Goal: Use online tool/utility: Utilize a website feature to perform a specific function

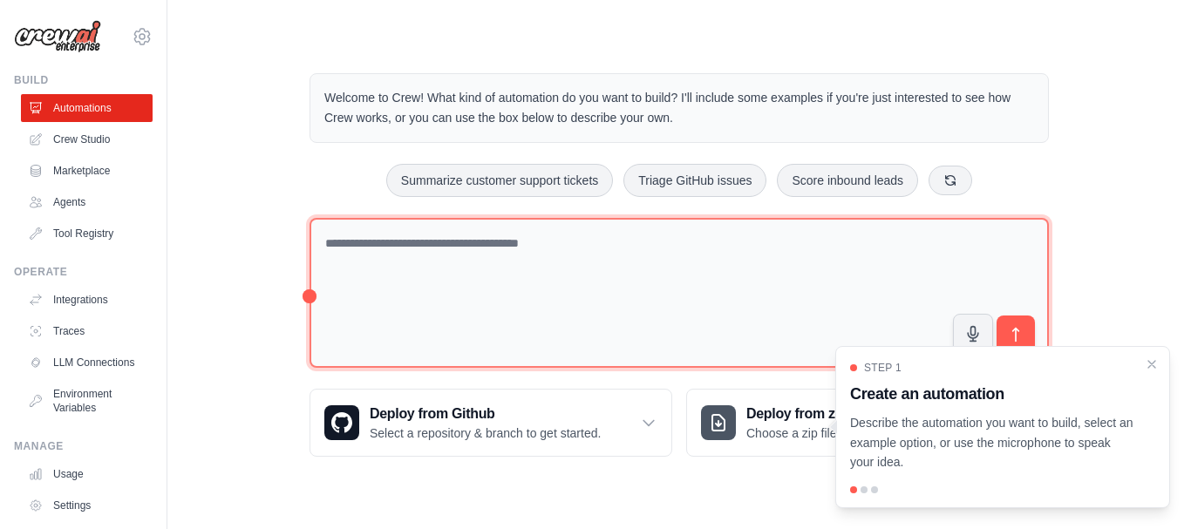
click at [374, 255] on textarea at bounding box center [680, 293] width 740 height 151
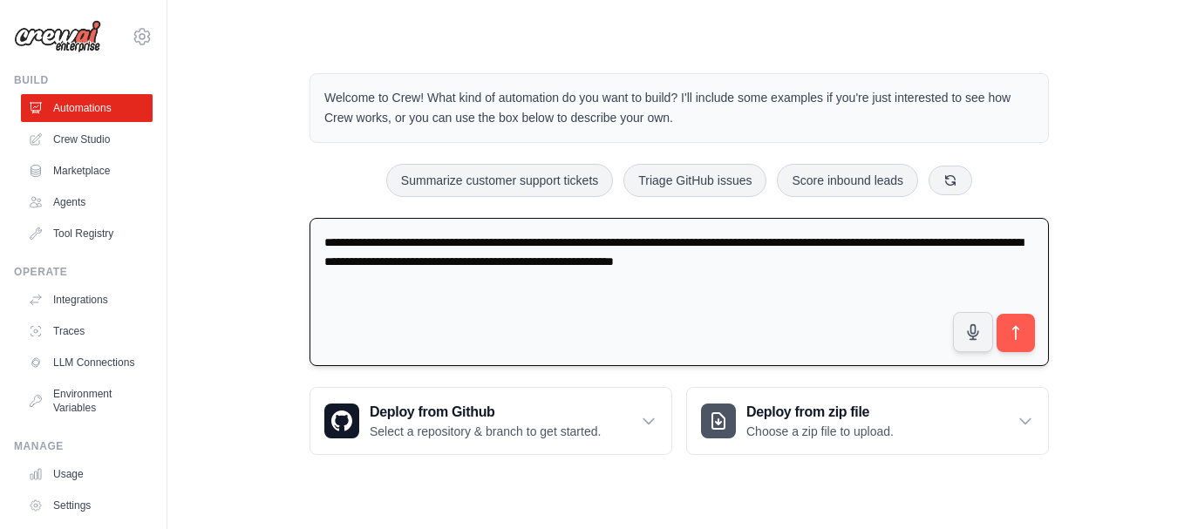
type textarea "**********"
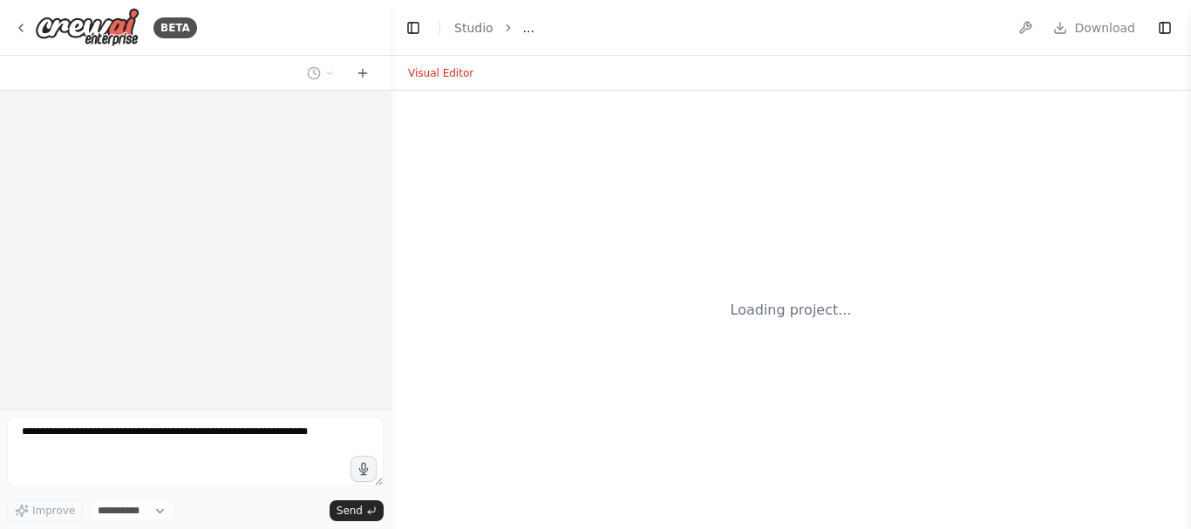
select select "****"
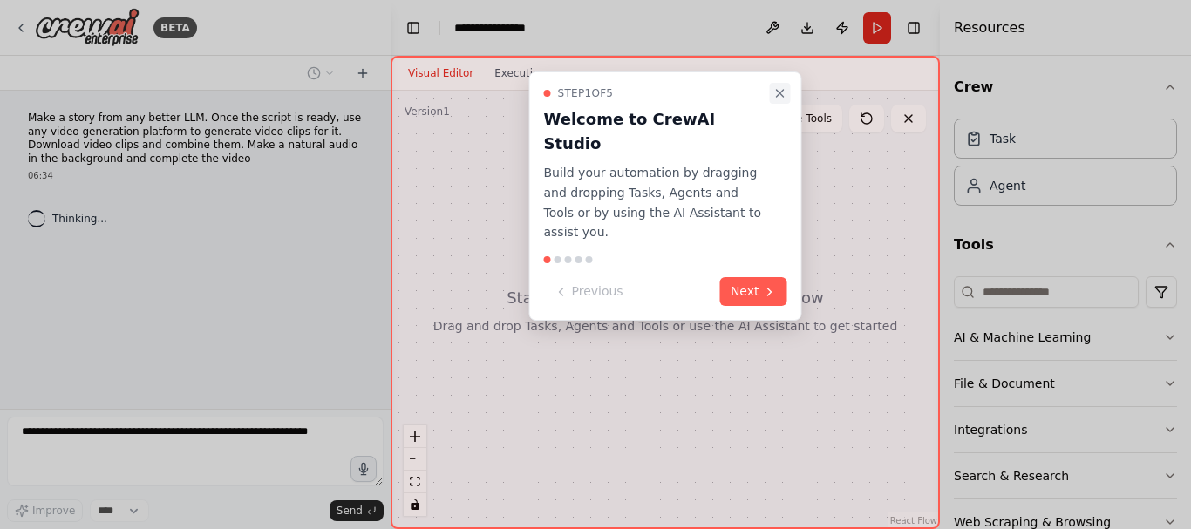
click at [782, 85] on button "Close walkthrough" at bounding box center [780, 93] width 21 height 21
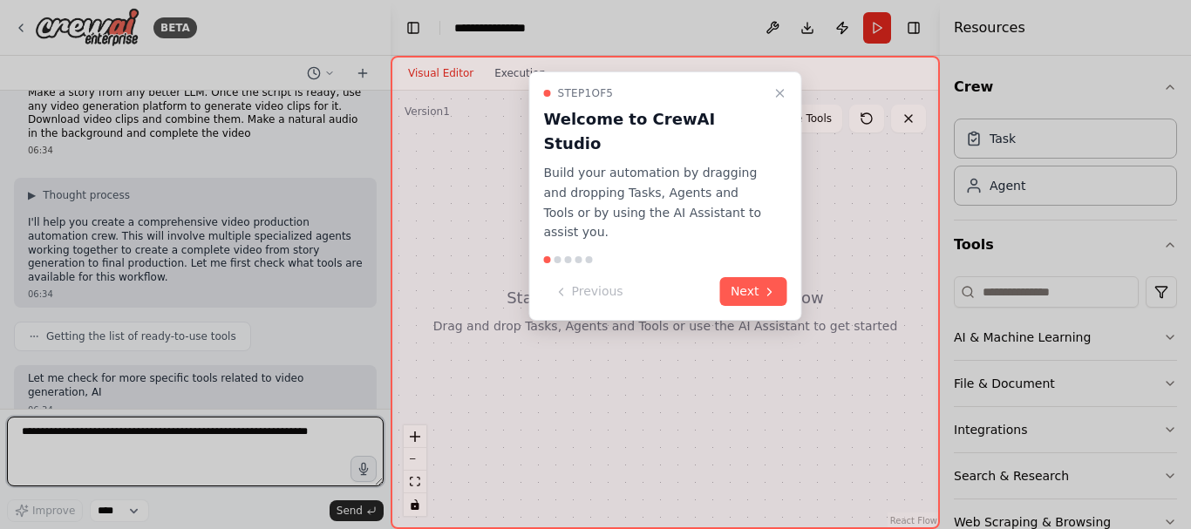
scroll to position [39, 0]
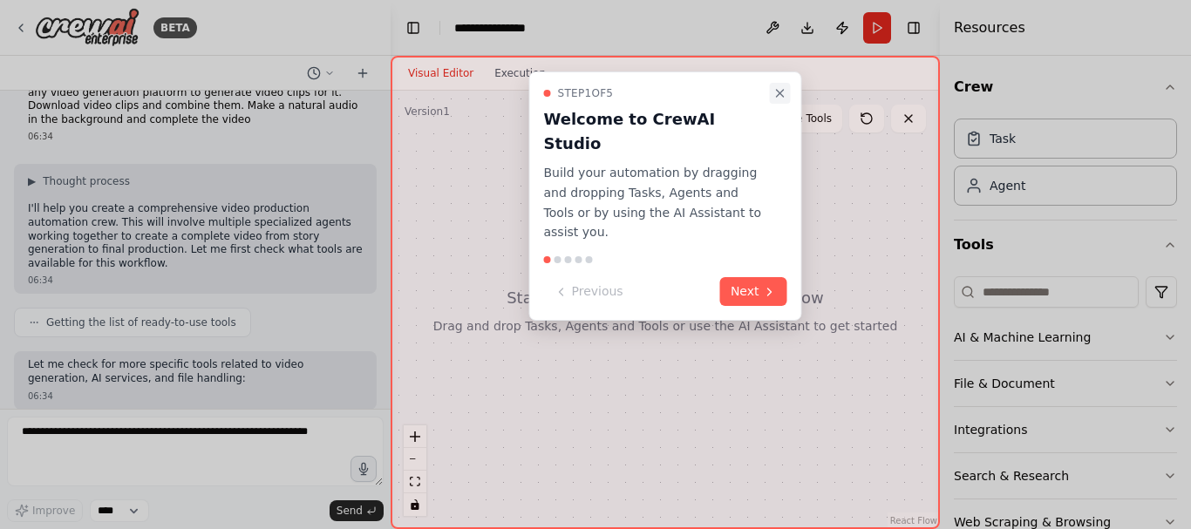
click at [781, 98] on icon "Close walkthrough" at bounding box center [781, 93] width 14 height 14
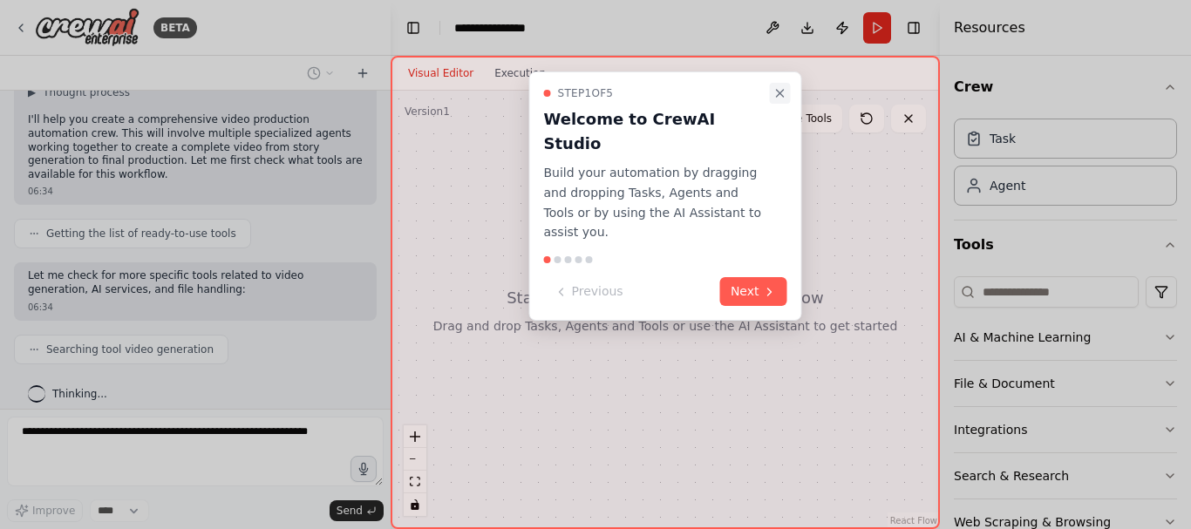
scroll to position [172, 0]
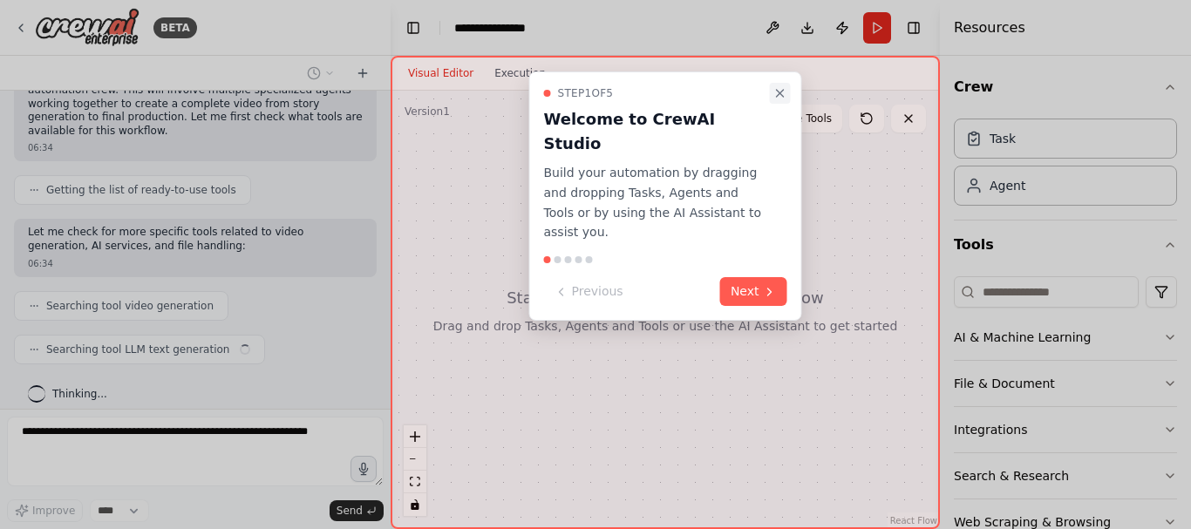
click at [780, 90] on icon "Close walkthrough" at bounding box center [781, 93] width 14 height 14
click at [785, 90] on icon "Close walkthrough" at bounding box center [781, 93] width 14 height 14
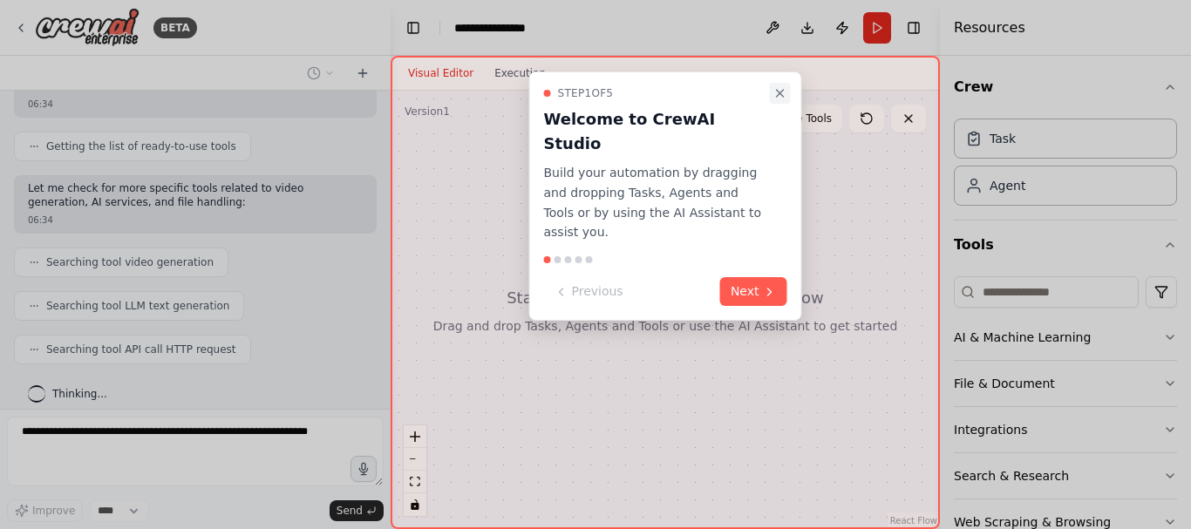
scroll to position [259, 0]
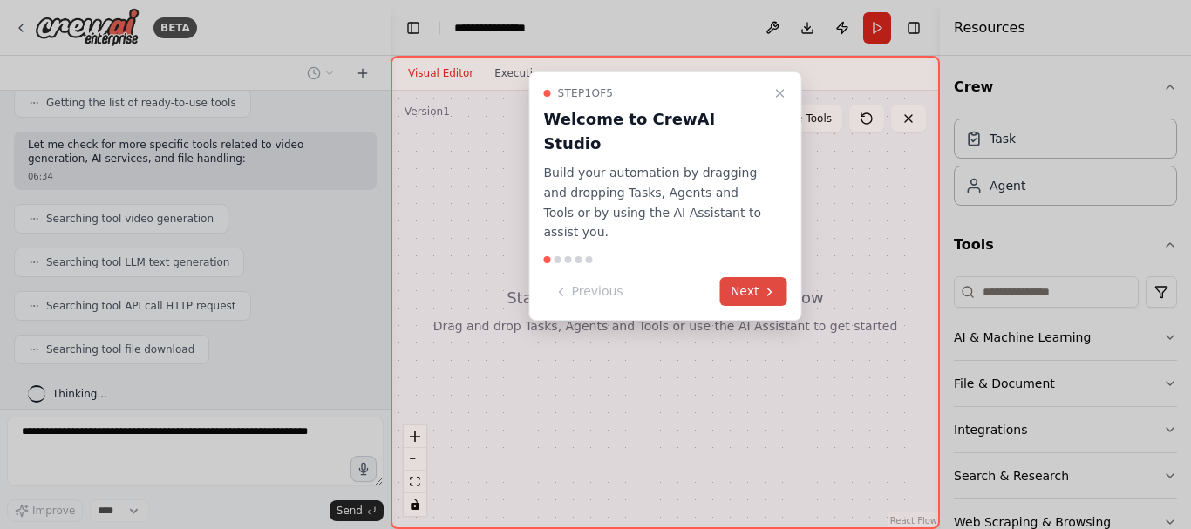
click at [749, 277] on button "Next" at bounding box center [753, 291] width 67 height 29
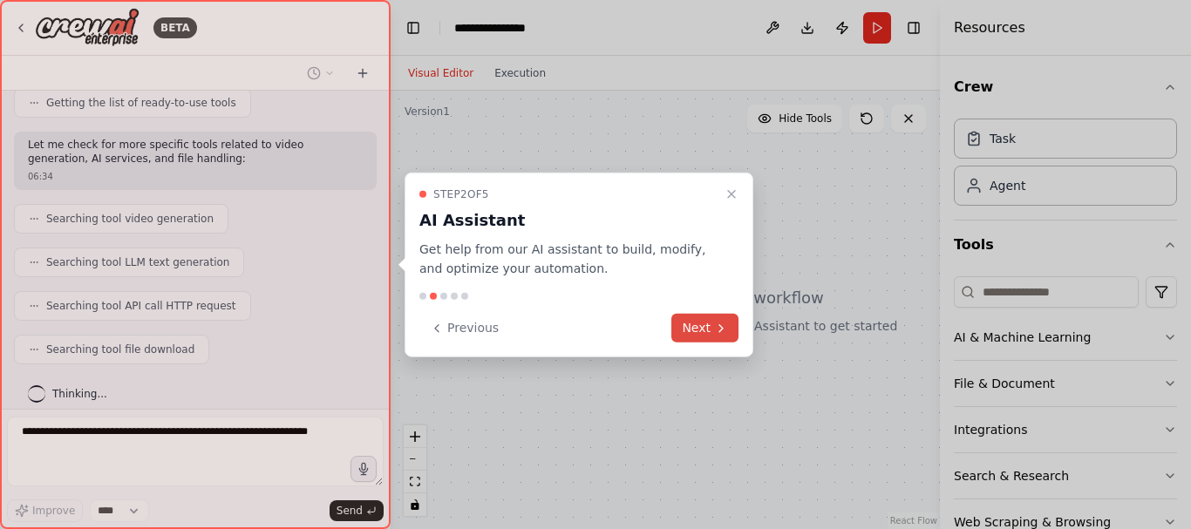
click at [713, 332] on button "Next" at bounding box center [705, 328] width 67 height 29
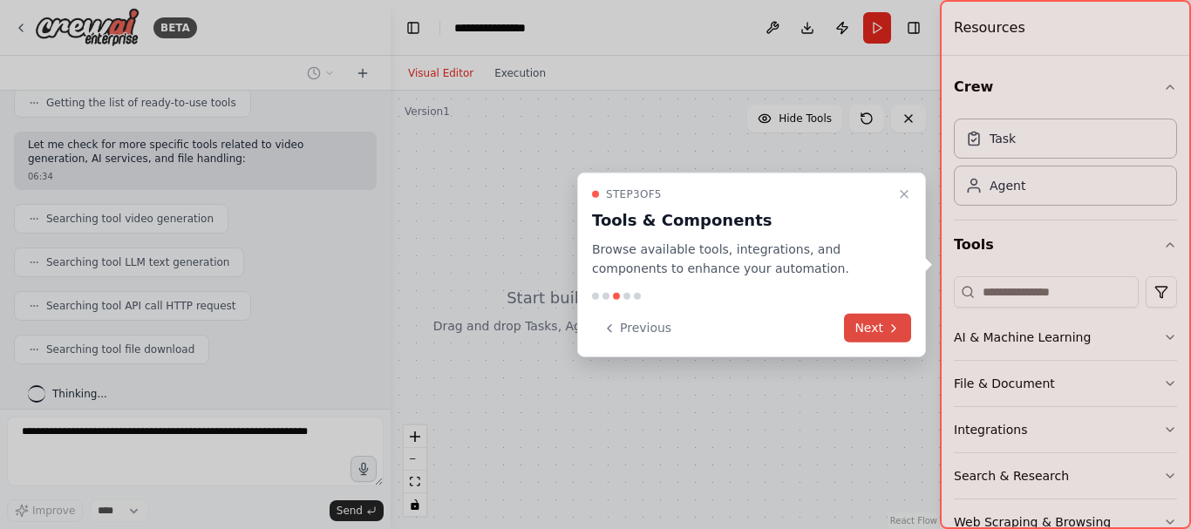
click at [864, 328] on button "Next" at bounding box center [877, 328] width 67 height 29
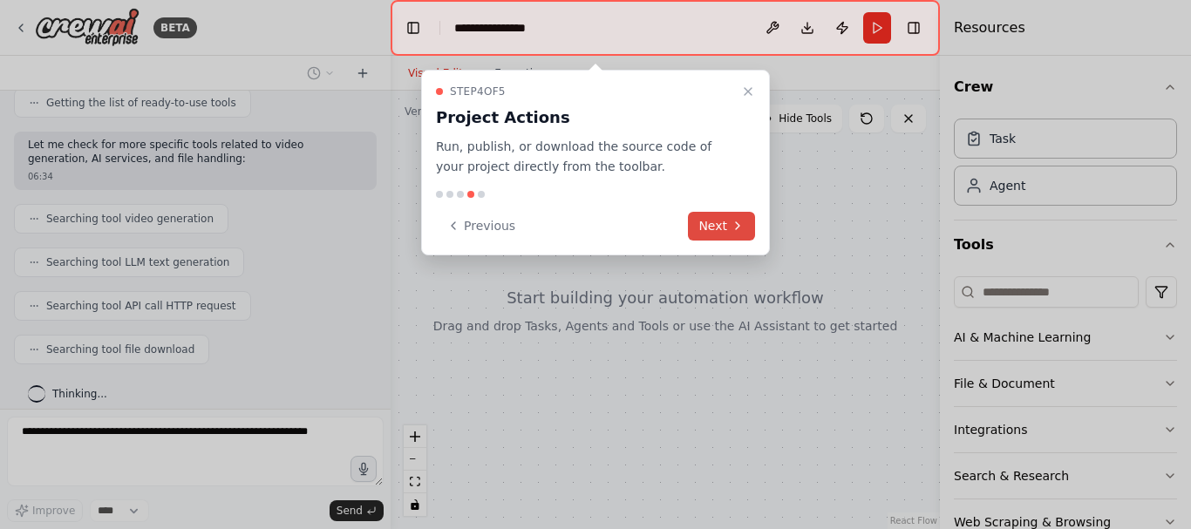
click at [724, 226] on button "Next" at bounding box center [721, 226] width 67 height 29
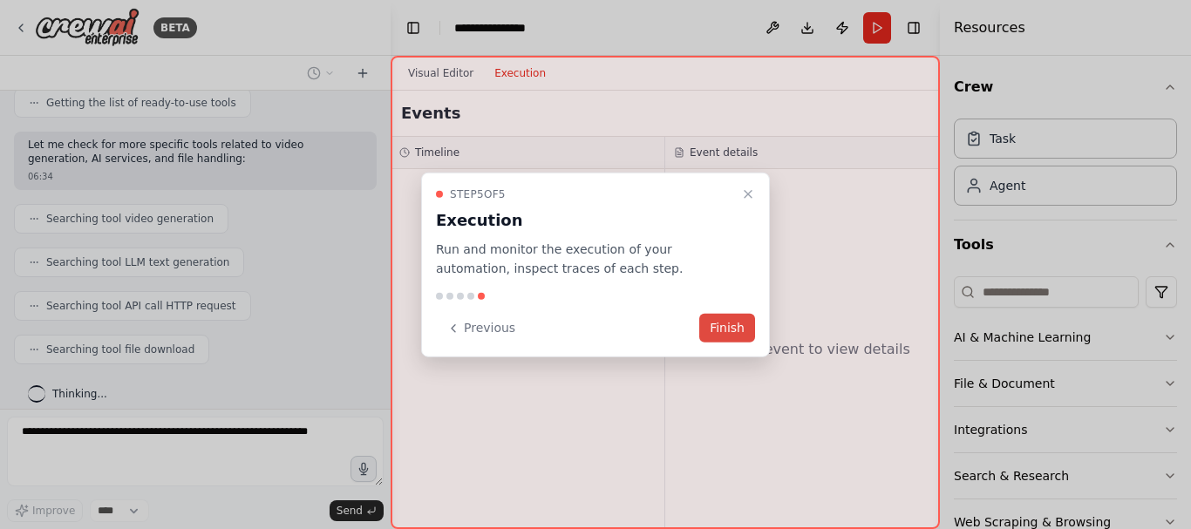
click at [733, 333] on button "Finish" at bounding box center [727, 328] width 56 height 29
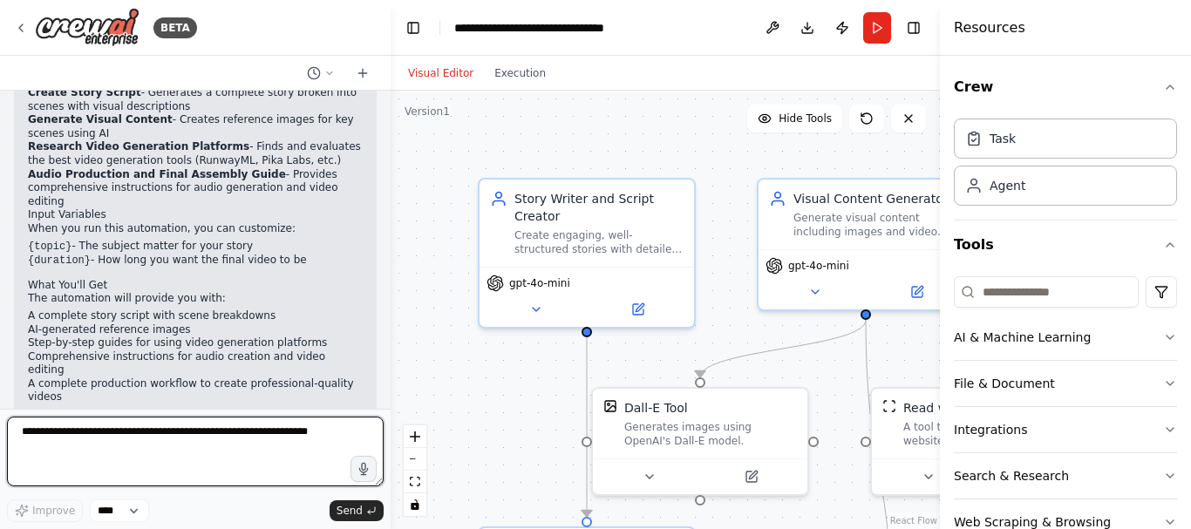
scroll to position [1556, 0]
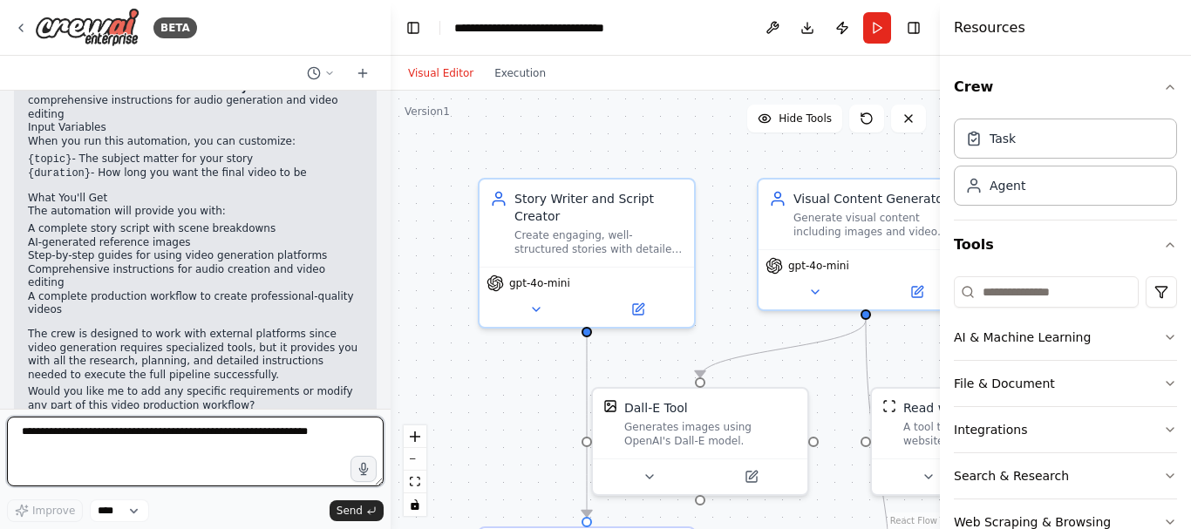
click at [288, 448] on textarea at bounding box center [195, 452] width 377 height 70
click at [96, 440] on textarea at bounding box center [195, 452] width 377 height 70
type textarea "**********"
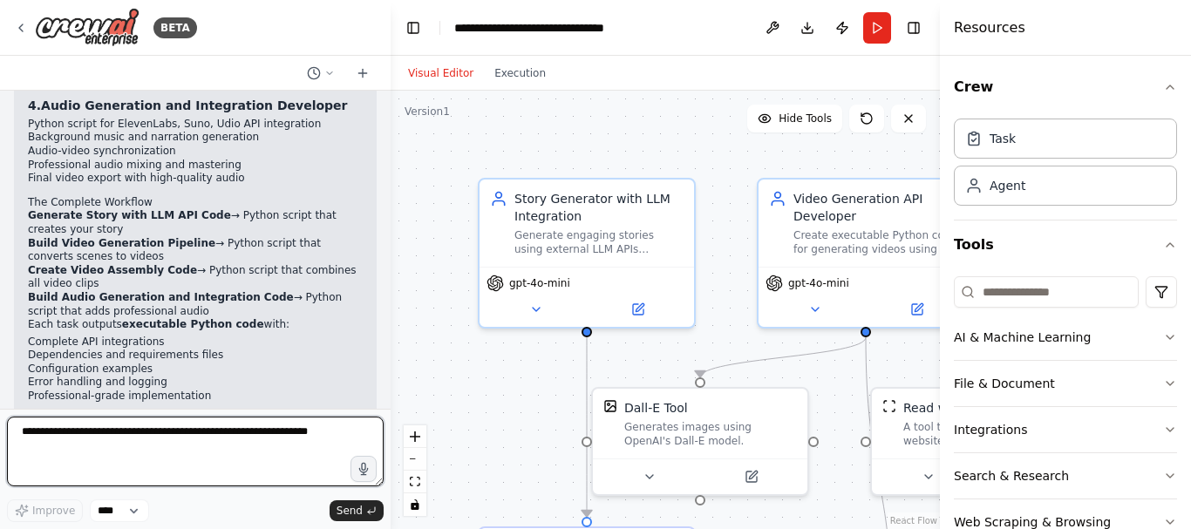
scroll to position [3470, 0]
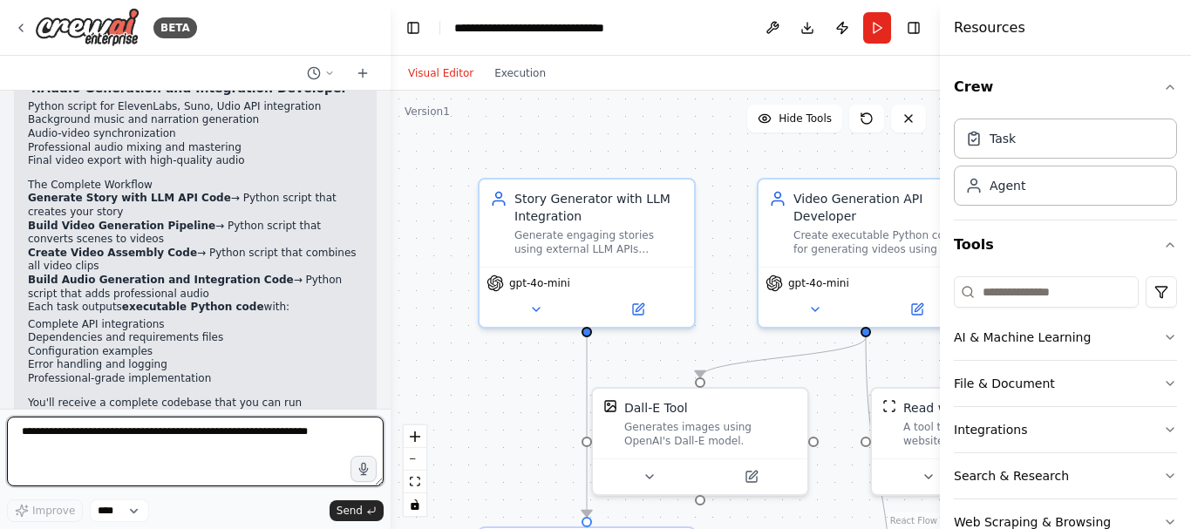
click at [141, 453] on textarea at bounding box center [195, 452] width 377 height 70
type textarea "**********"
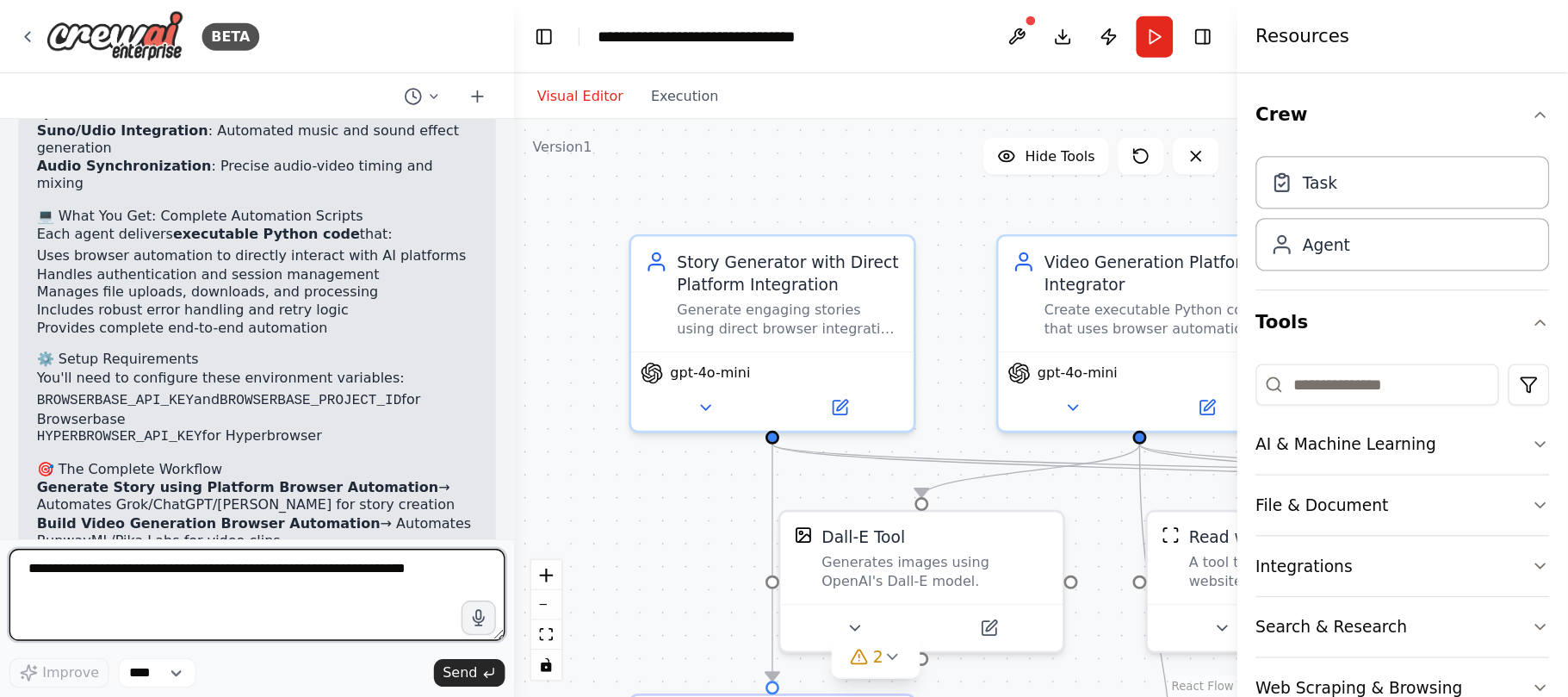
scroll to position [5261, 0]
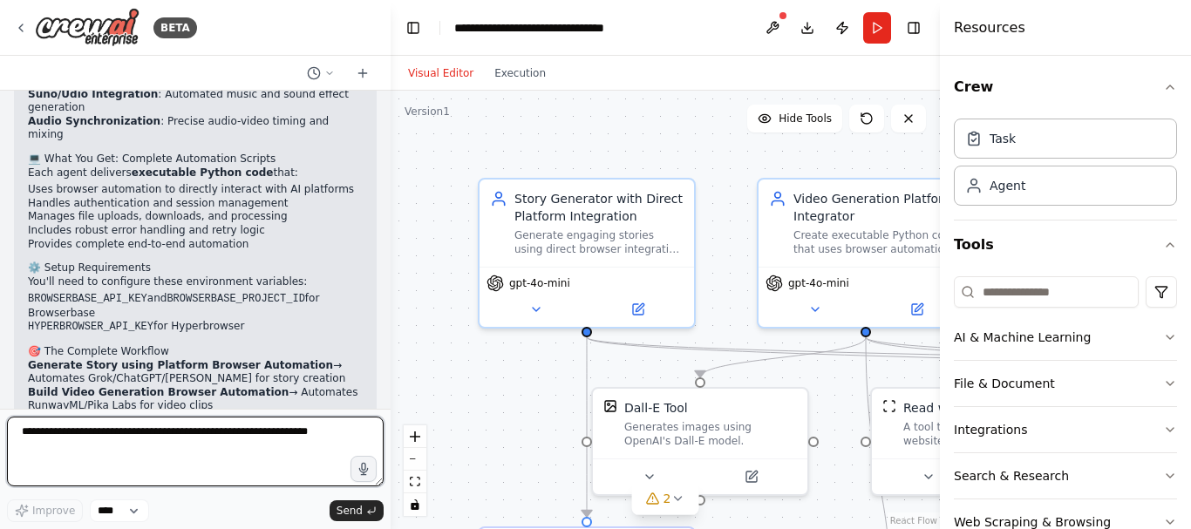
click at [163, 455] on textarea at bounding box center [195, 452] width 377 height 70
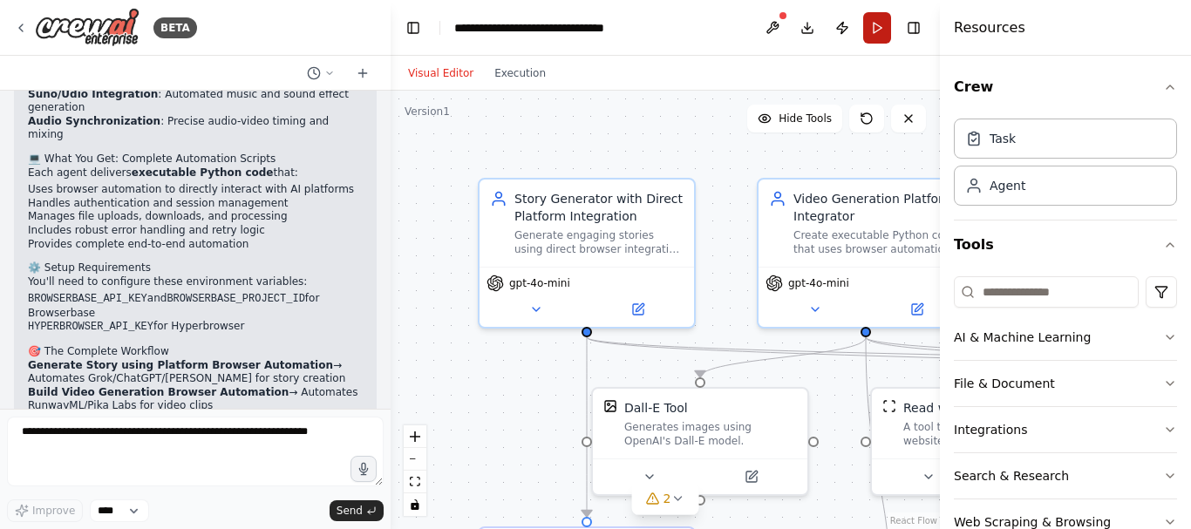
click at [882, 35] on button "Run" at bounding box center [877, 27] width 28 height 31
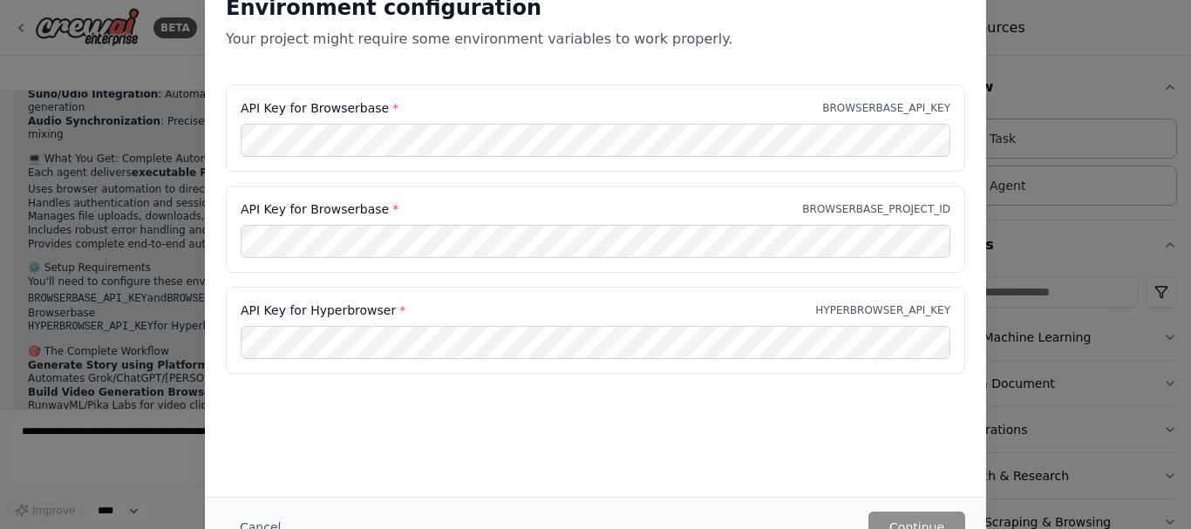
click at [126, 469] on div "Environment configuration Your project might require some environment variables…" at bounding box center [595, 264] width 1191 height 529
click at [1071, 256] on div "Environment configuration Your project might require some environment variables…" at bounding box center [595, 264] width 1191 height 529
click at [408, 75] on div "Environment configuration Your project might require some environment variables…" at bounding box center [595, 29] width 781 height 112
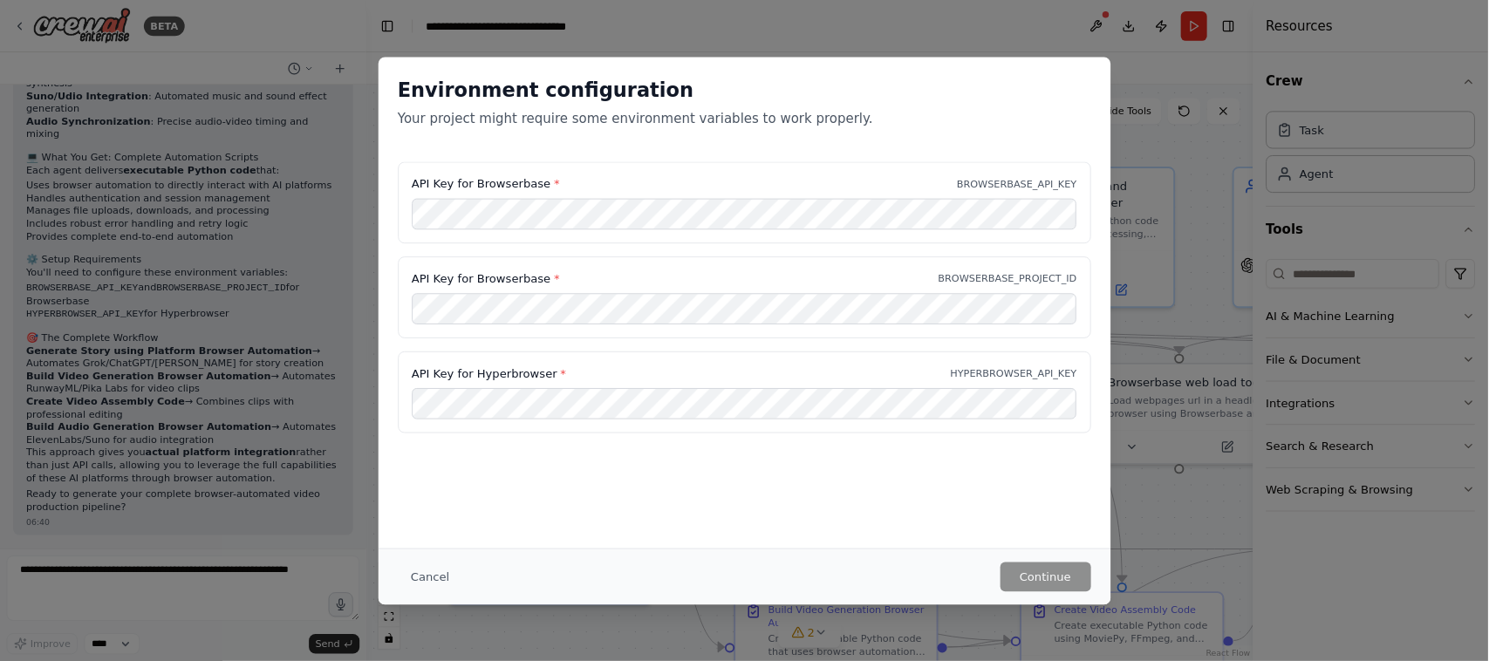
scroll to position [5209, 0]
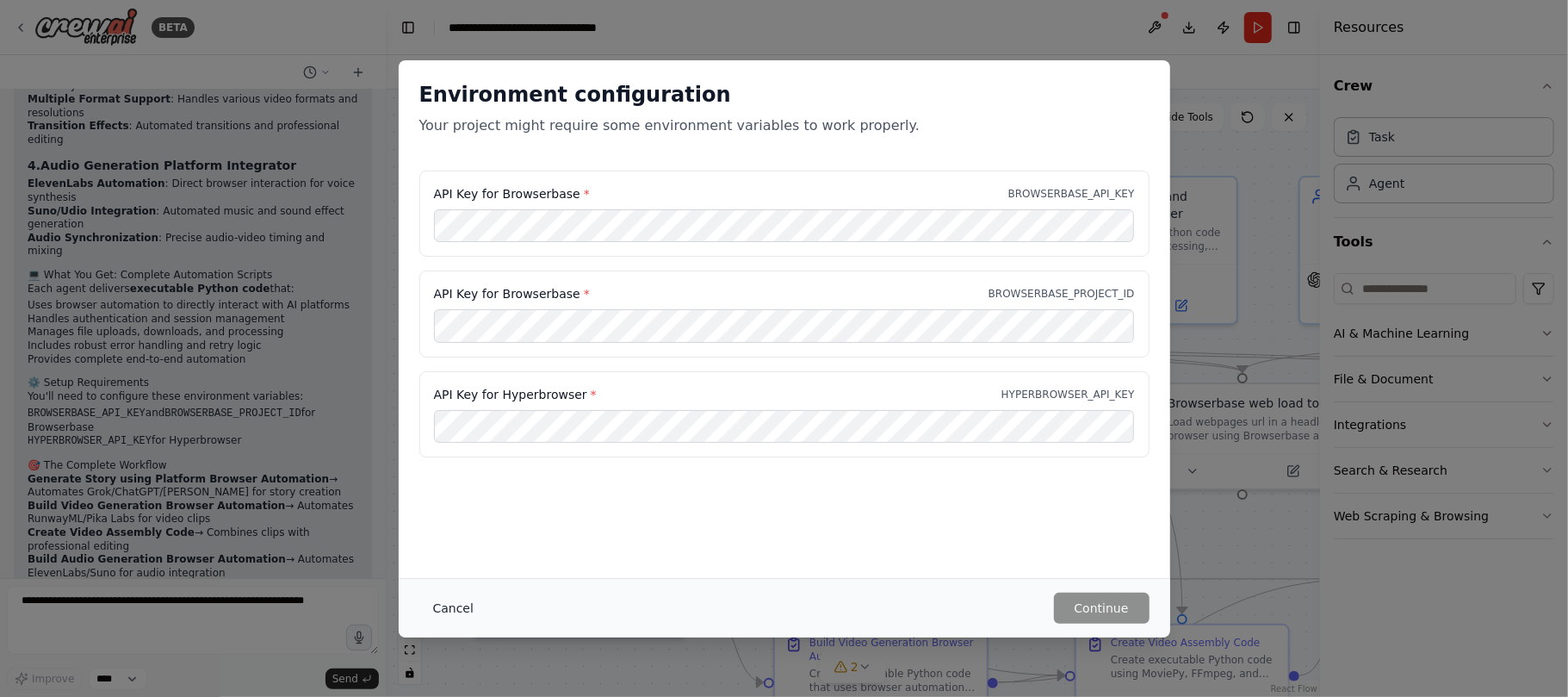
click at [446, 522] on button "Cancel" at bounding box center [453, 607] width 68 height 31
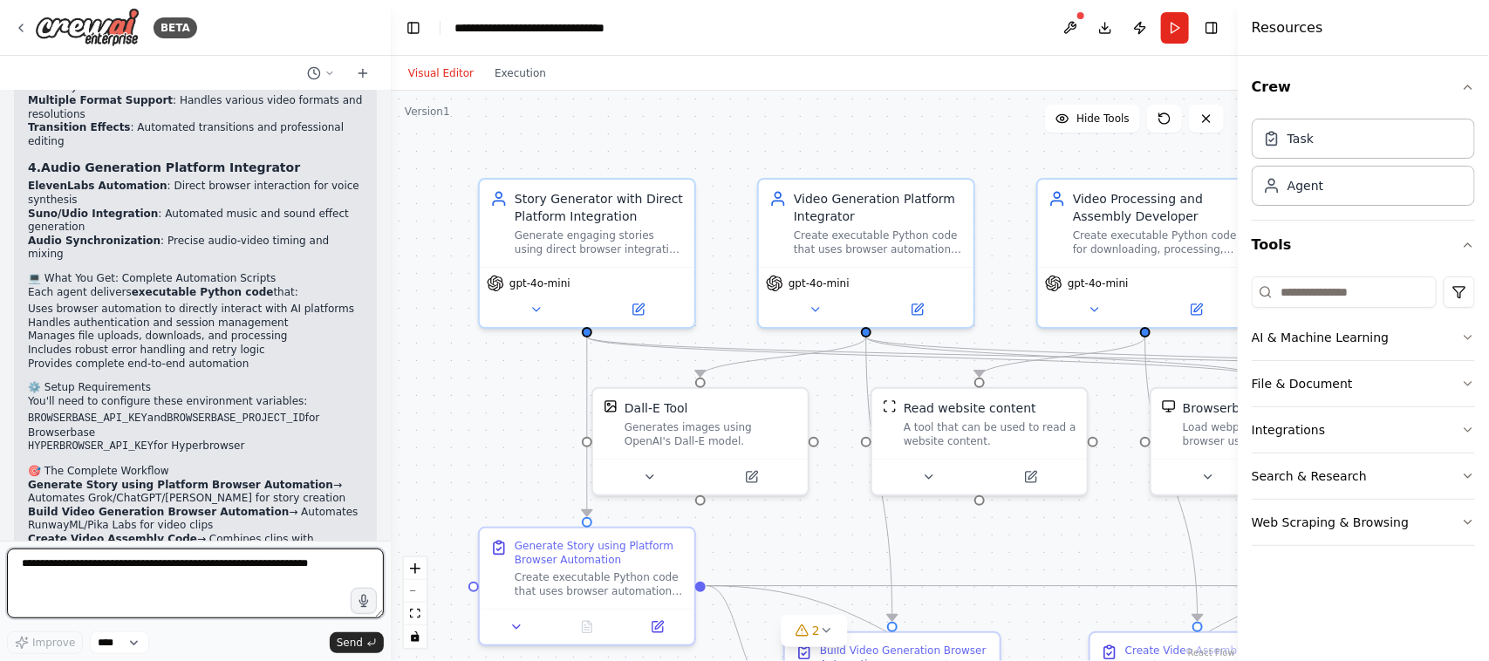
click at [238, 529] on textarea at bounding box center [195, 584] width 377 height 70
type textarea "*"
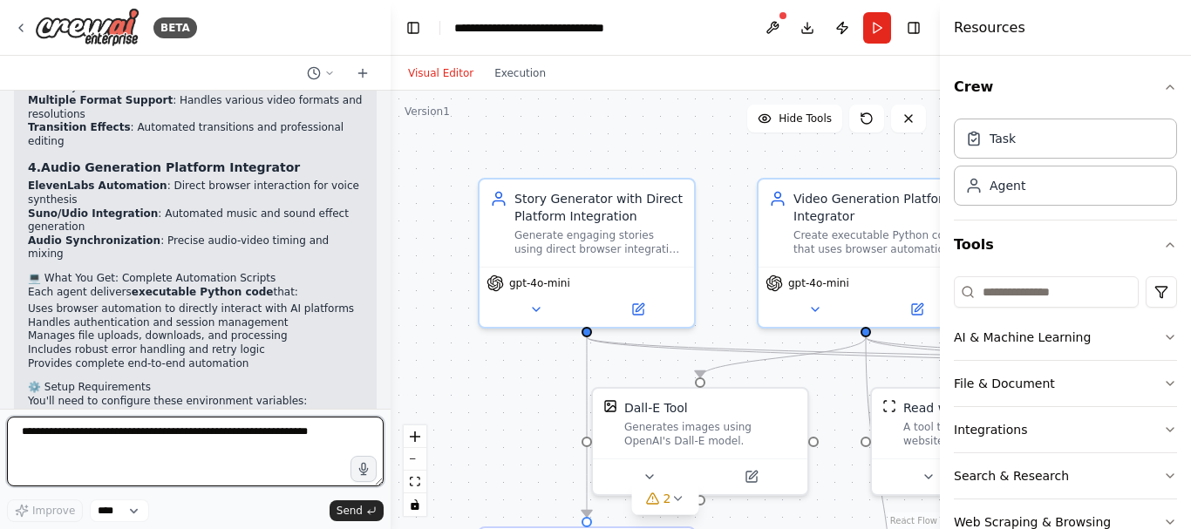
click at [181, 432] on textarea at bounding box center [195, 452] width 377 height 70
type textarea "**********"
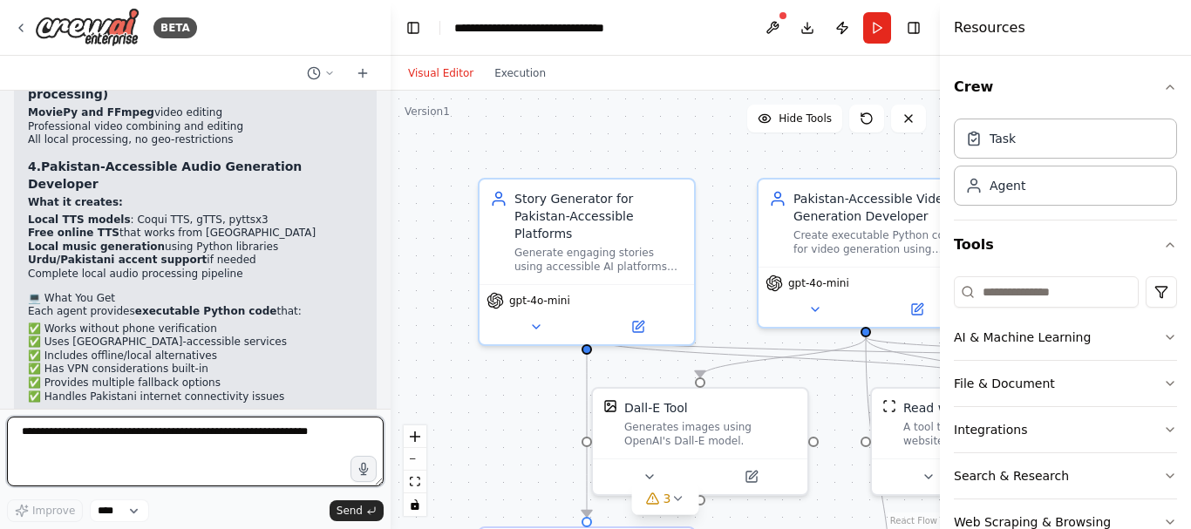
scroll to position [7183, 0]
